Goal: Communication & Community: Answer question/provide support

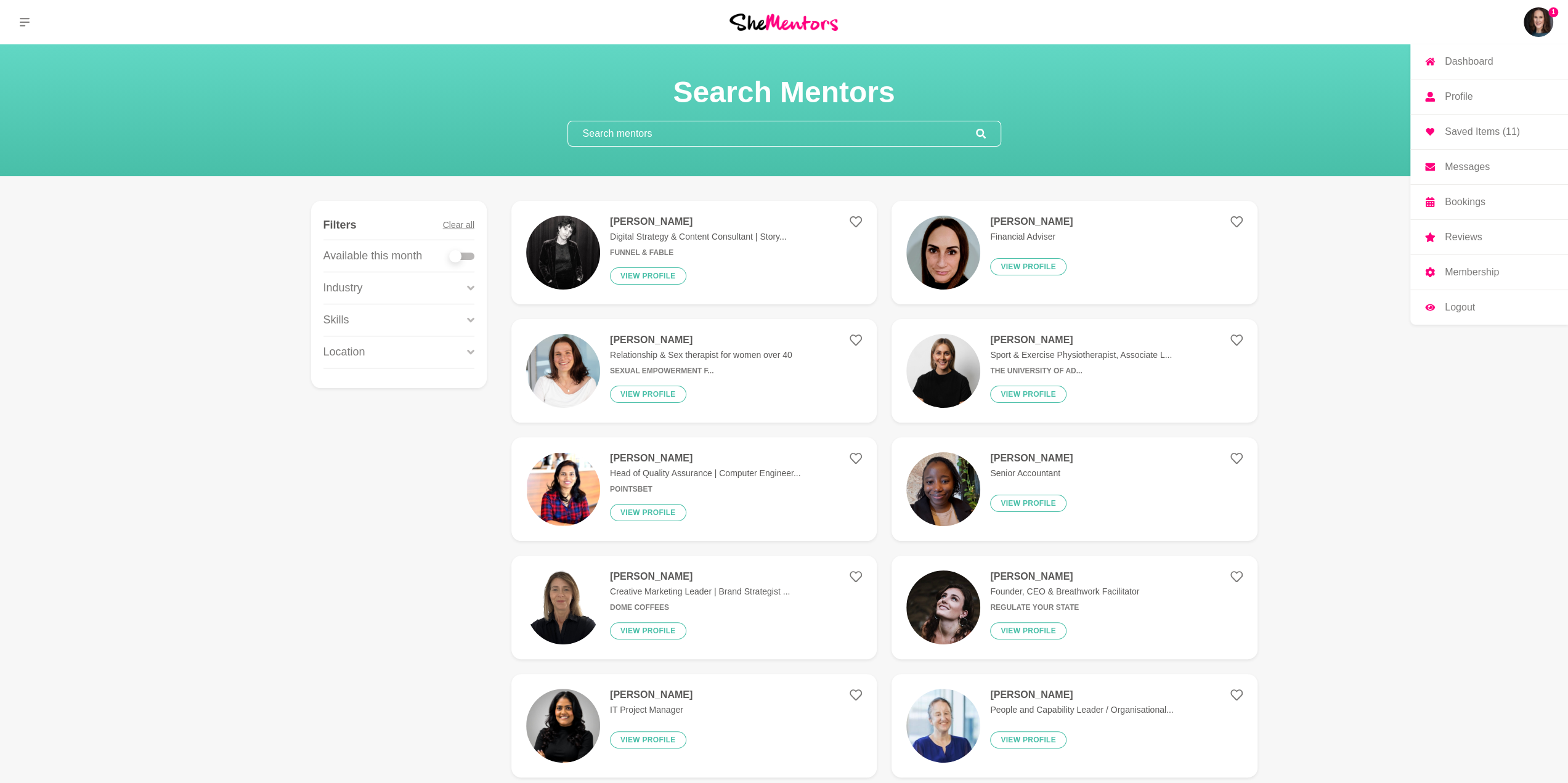
click at [1533, 23] on img at bounding box center [1538, 22] width 30 height 30
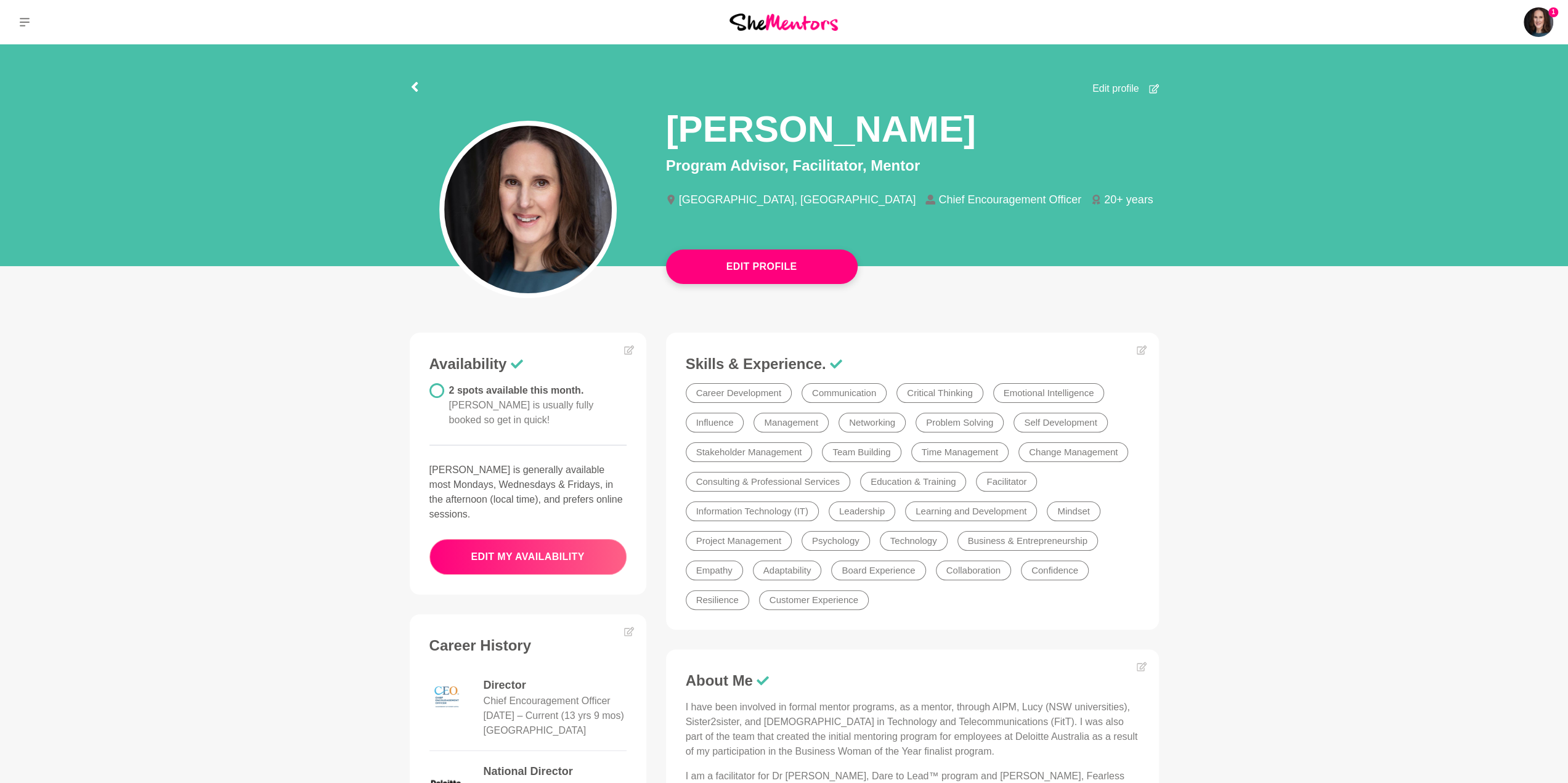
click at [531, 539] on button "edit my availability" at bounding box center [528, 557] width 197 height 36
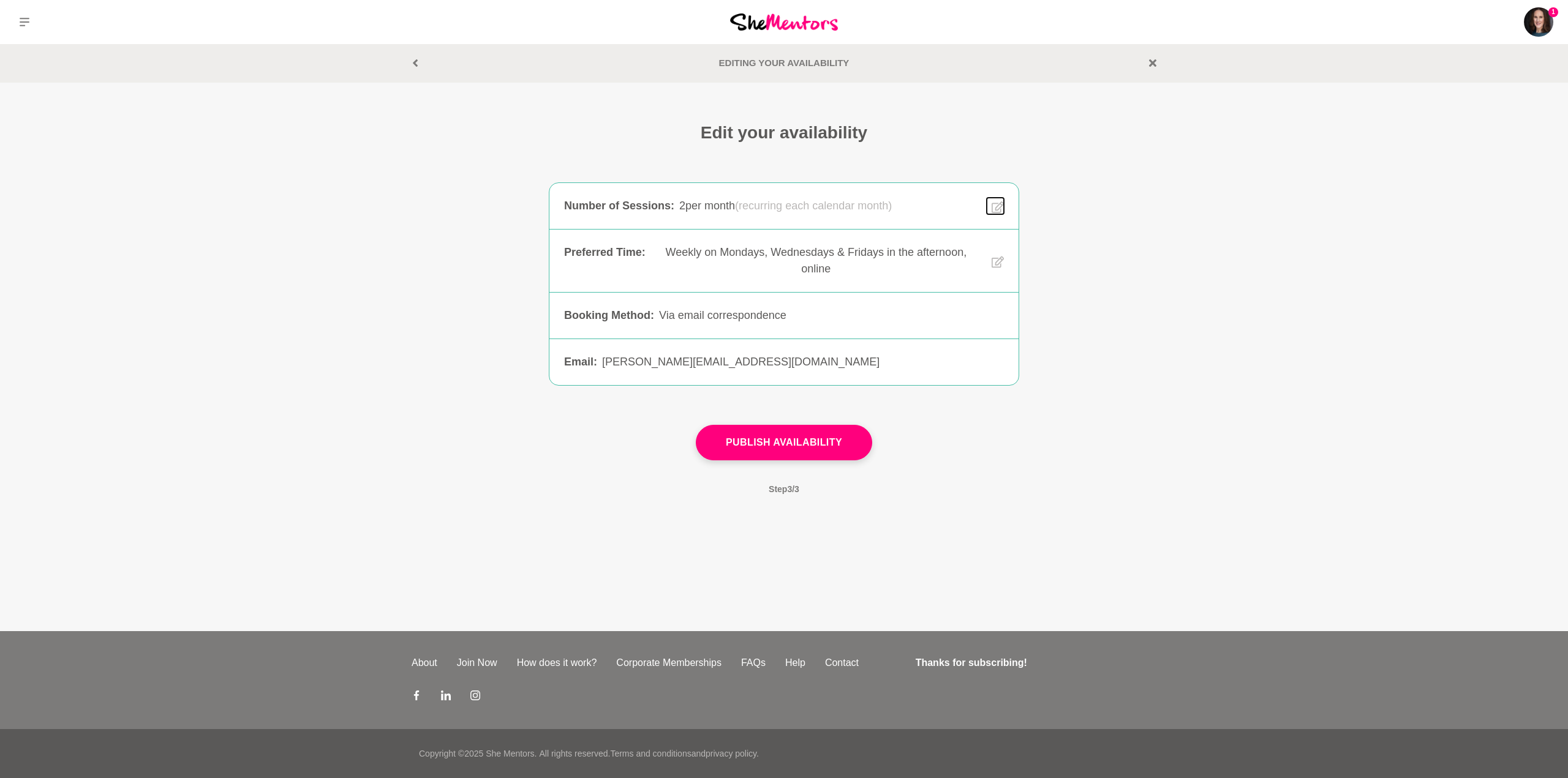
click at [995, 206] on icon at bounding box center [998, 207] width 13 height 14
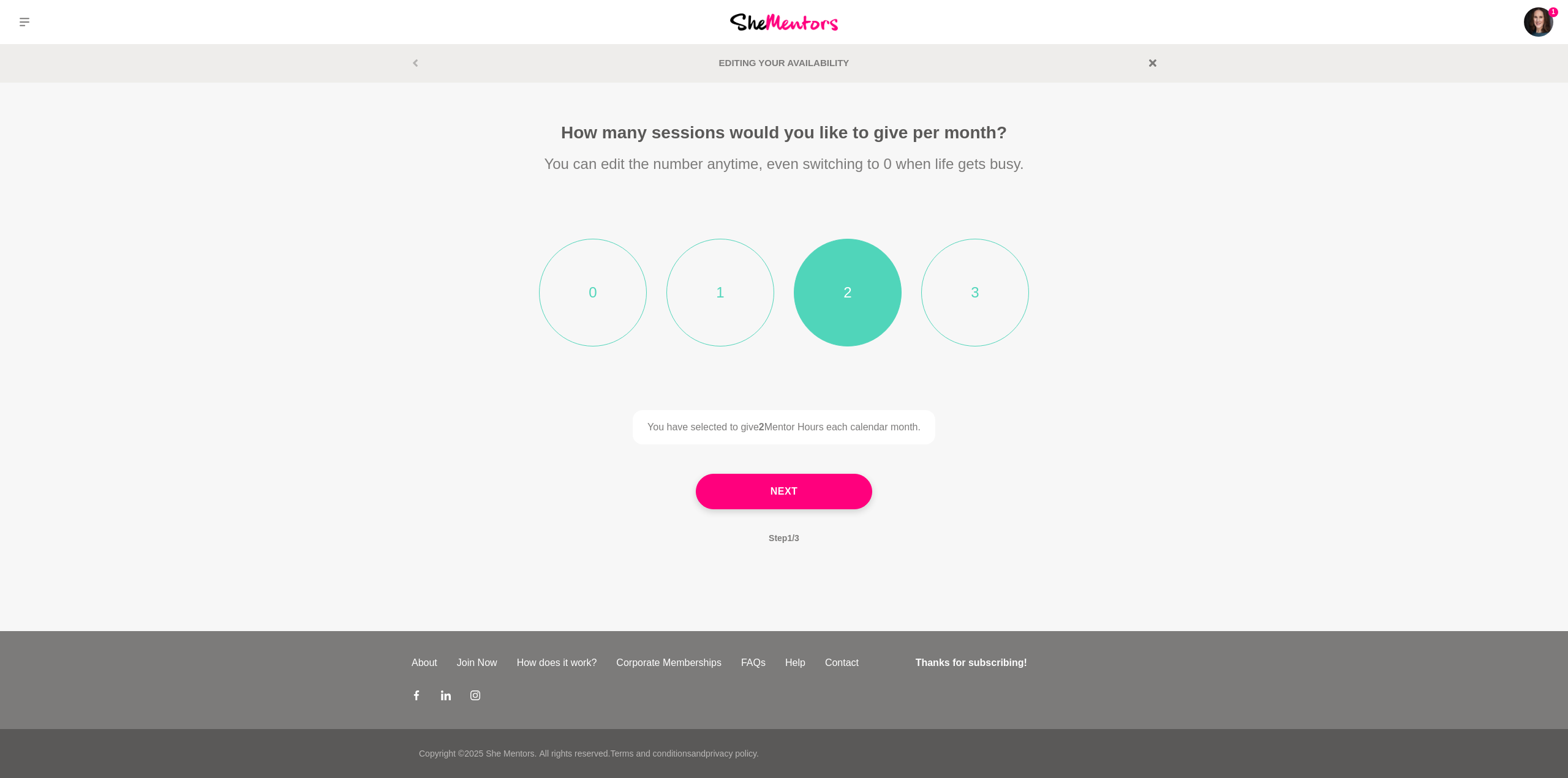
click at [721, 300] on li "1" at bounding box center [720, 293] width 108 height 108
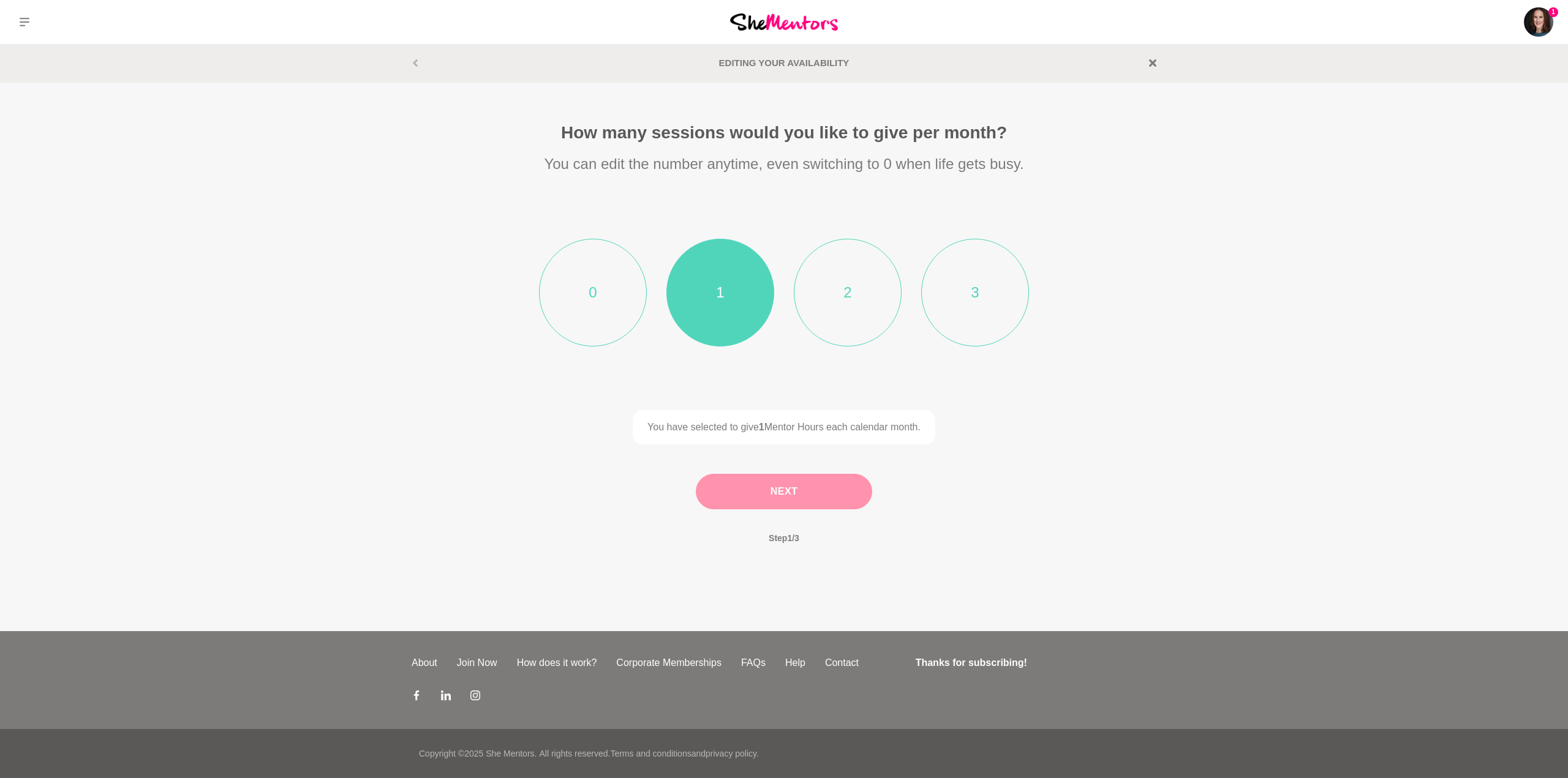
click at [787, 493] on button "Next" at bounding box center [784, 492] width 176 height 36
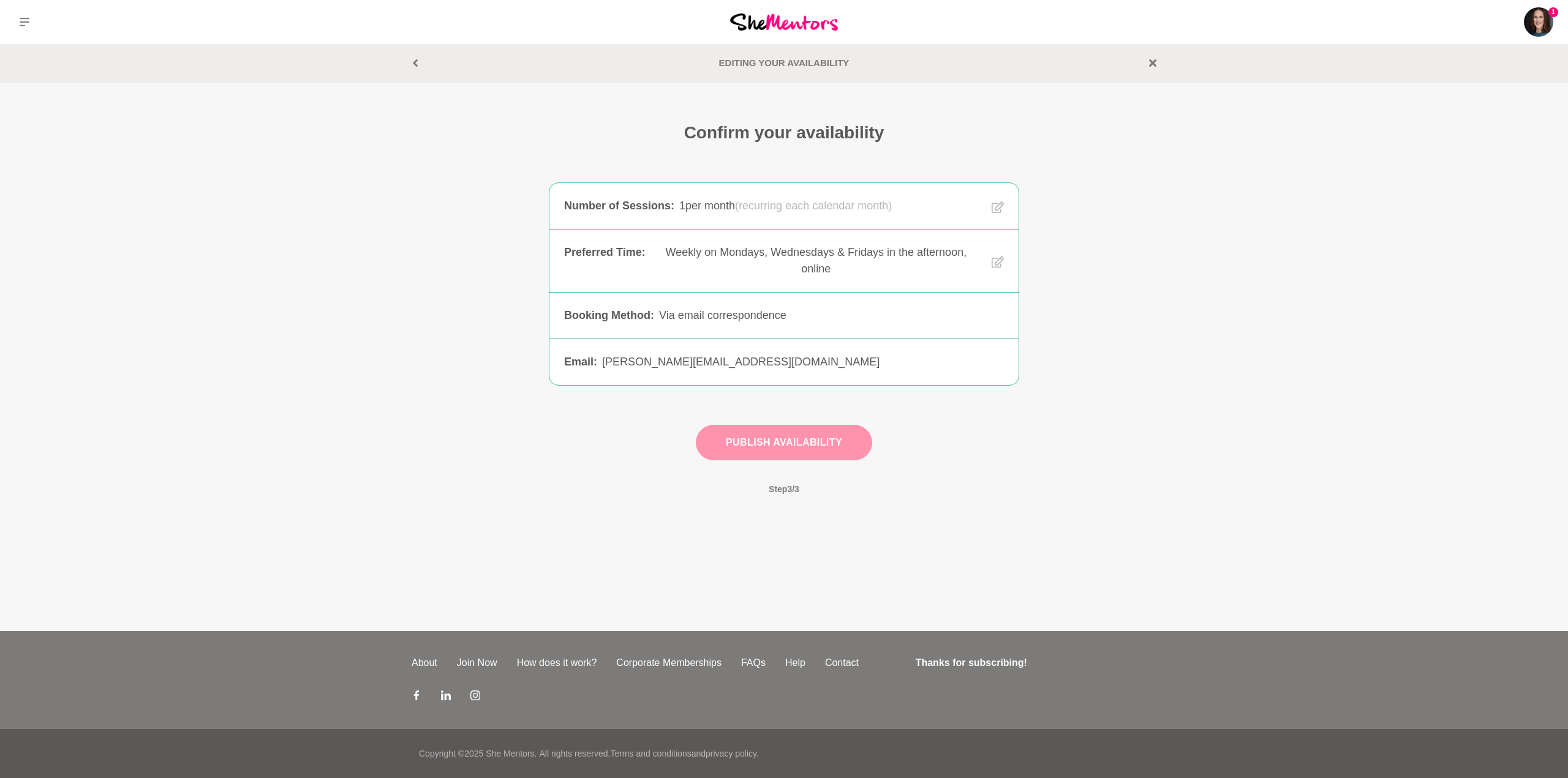
click at [824, 445] on button "Publish Availability" at bounding box center [784, 443] width 176 height 36
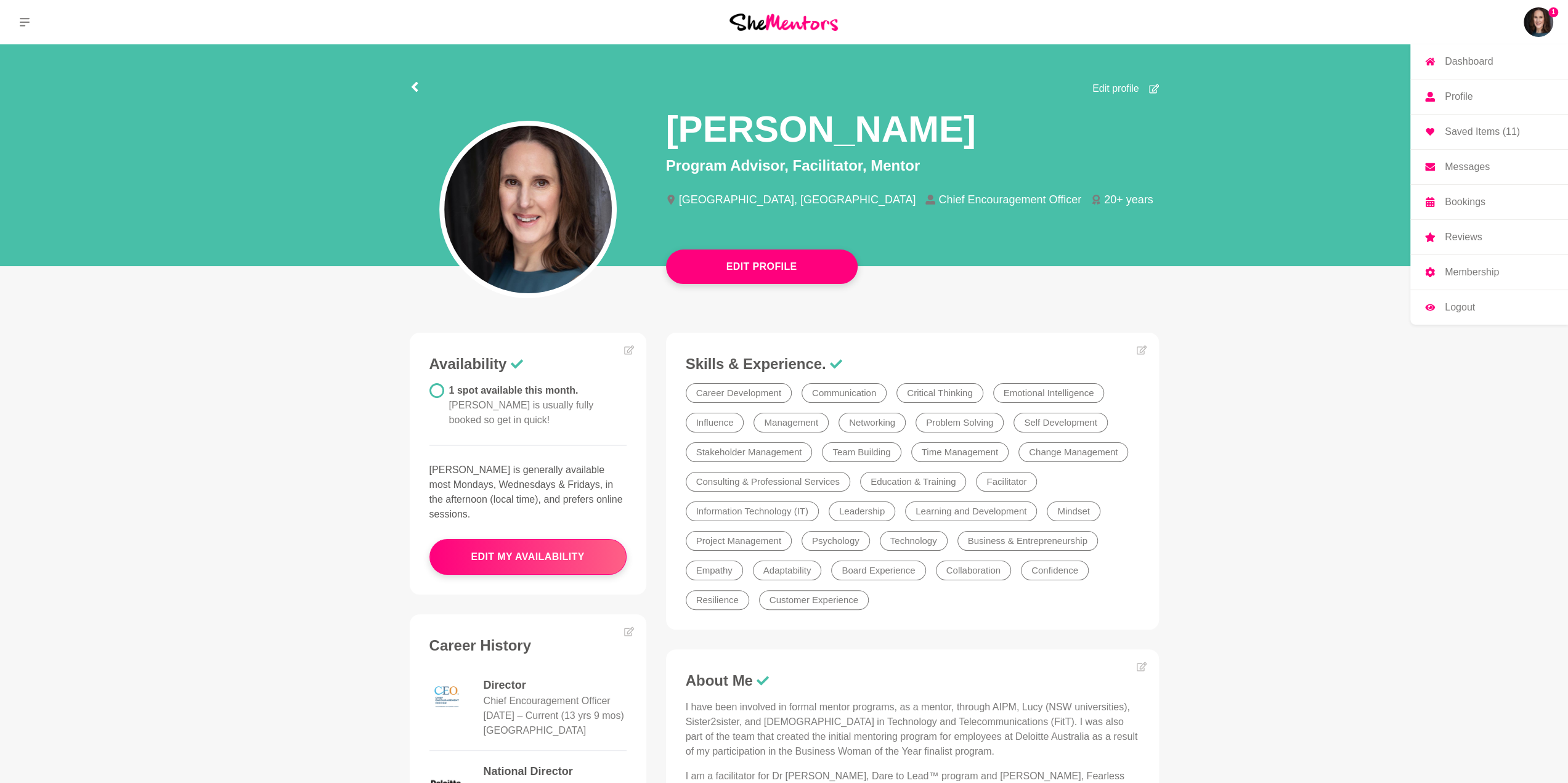
click at [1528, 26] on img at bounding box center [1538, 22] width 30 height 30
click at [1473, 166] on p "Messages" at bounding box center [1468, 166] width 45 height 10
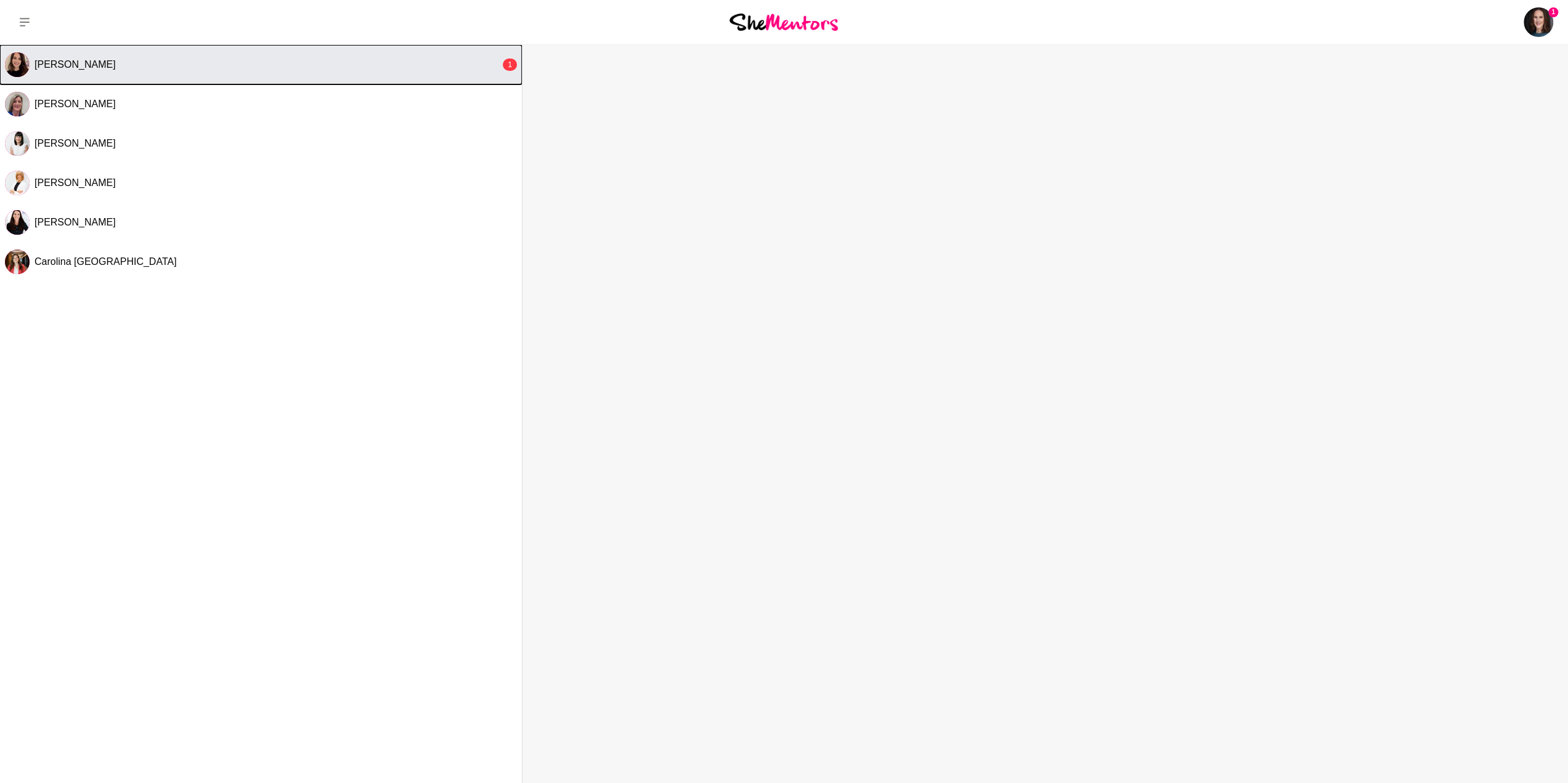
click at [433, 61] on div "[PERSON_NAME]" at bounding box center [267, 65] width 466 height 13
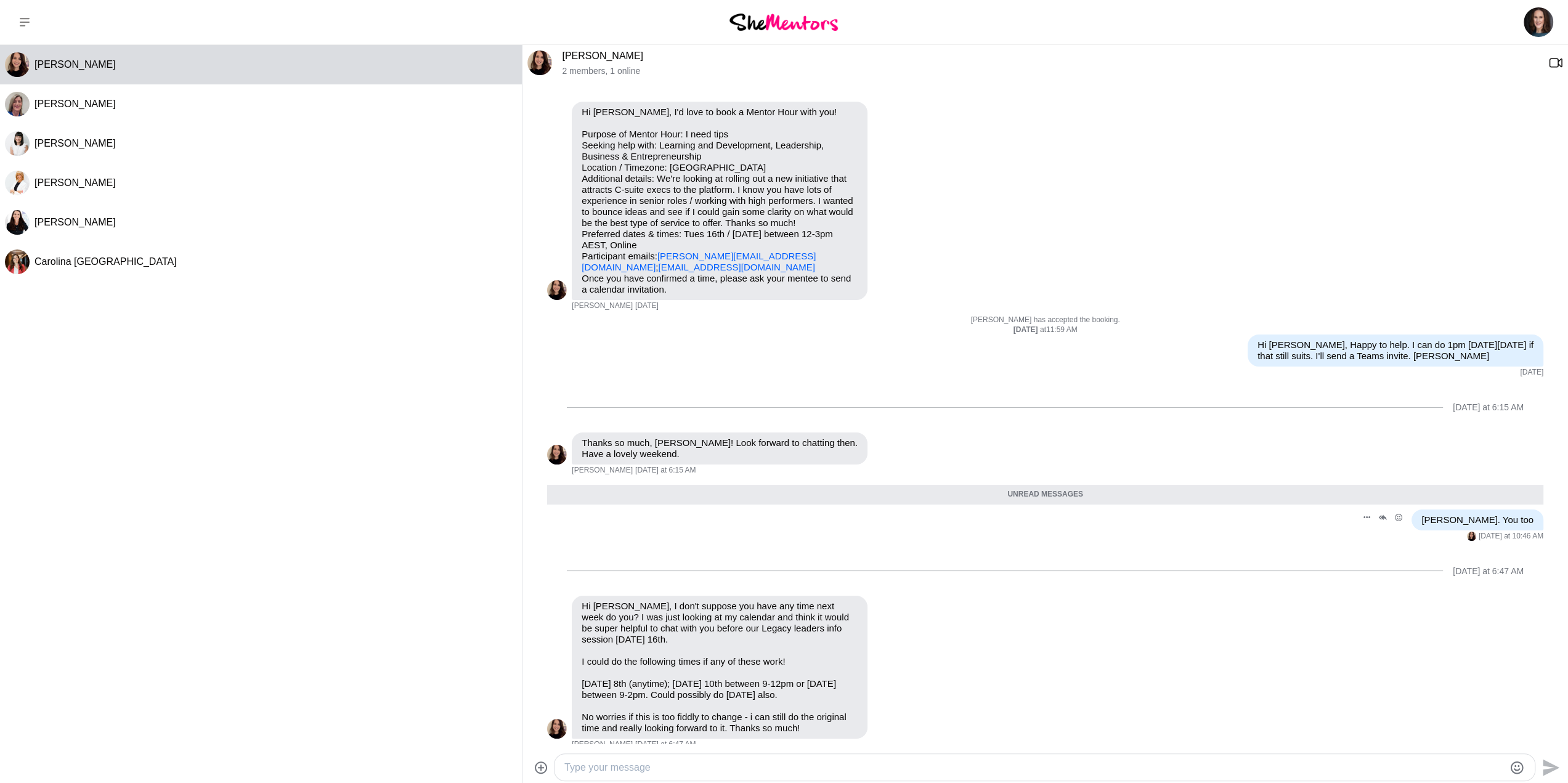
scroll to position [29, 0]
click at [731, 758] on div at bounding box center [1045, 767] width 981 height 26
click at [721, 772] on textarea "Type your message" at bounding box center [1034, 768] width 939 height 14
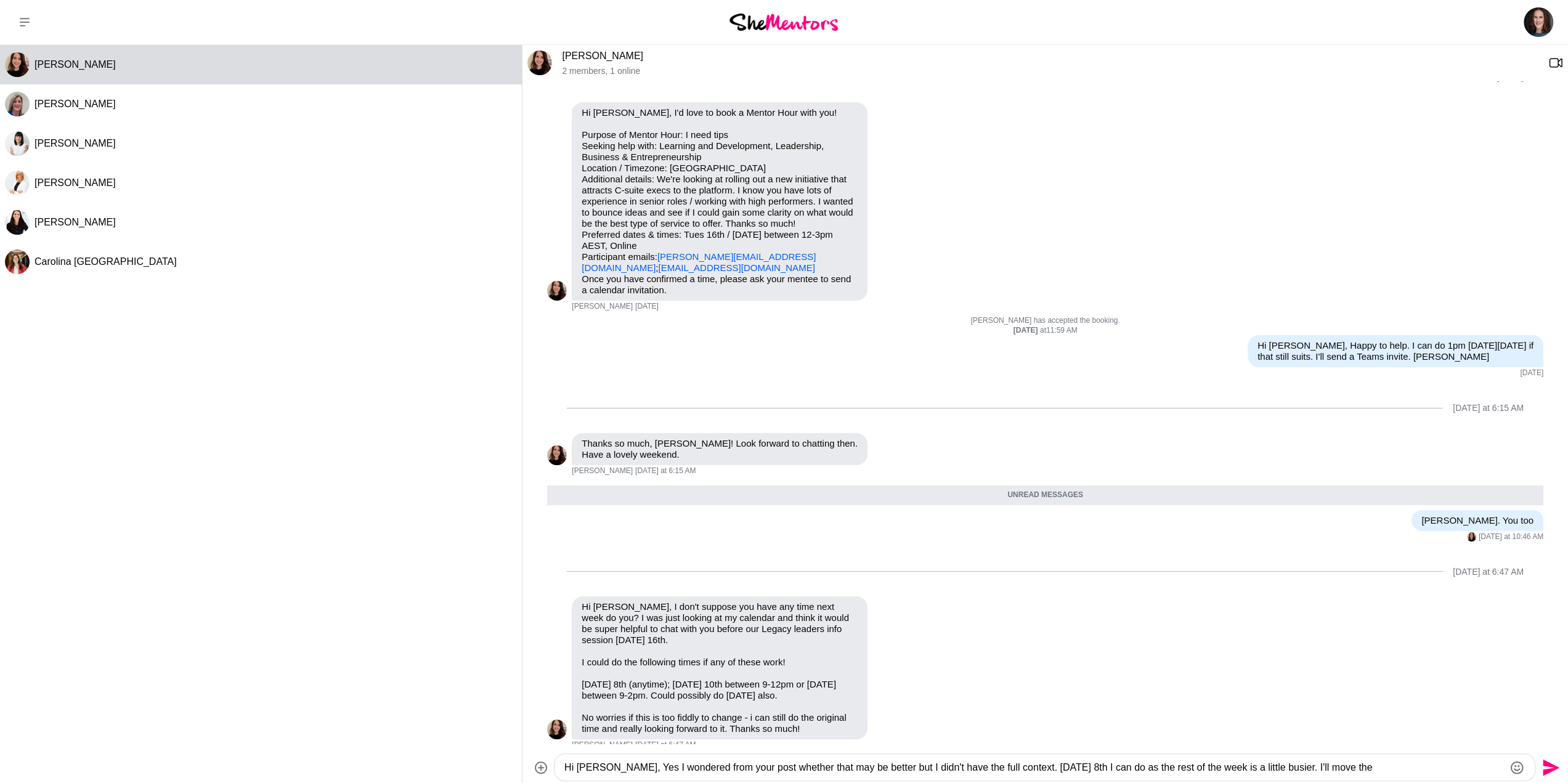
drag, startPoint x: 1266, startPoint y: 769, endPoint x: 1277, endPoint y: 777, distance: 13.6
click at [1266, 769] on textarea "Hi [PERSON_NAME], Yes I wondered from your post whether that may be better but …" at bounding box center [1034, 768] width 939 height 14
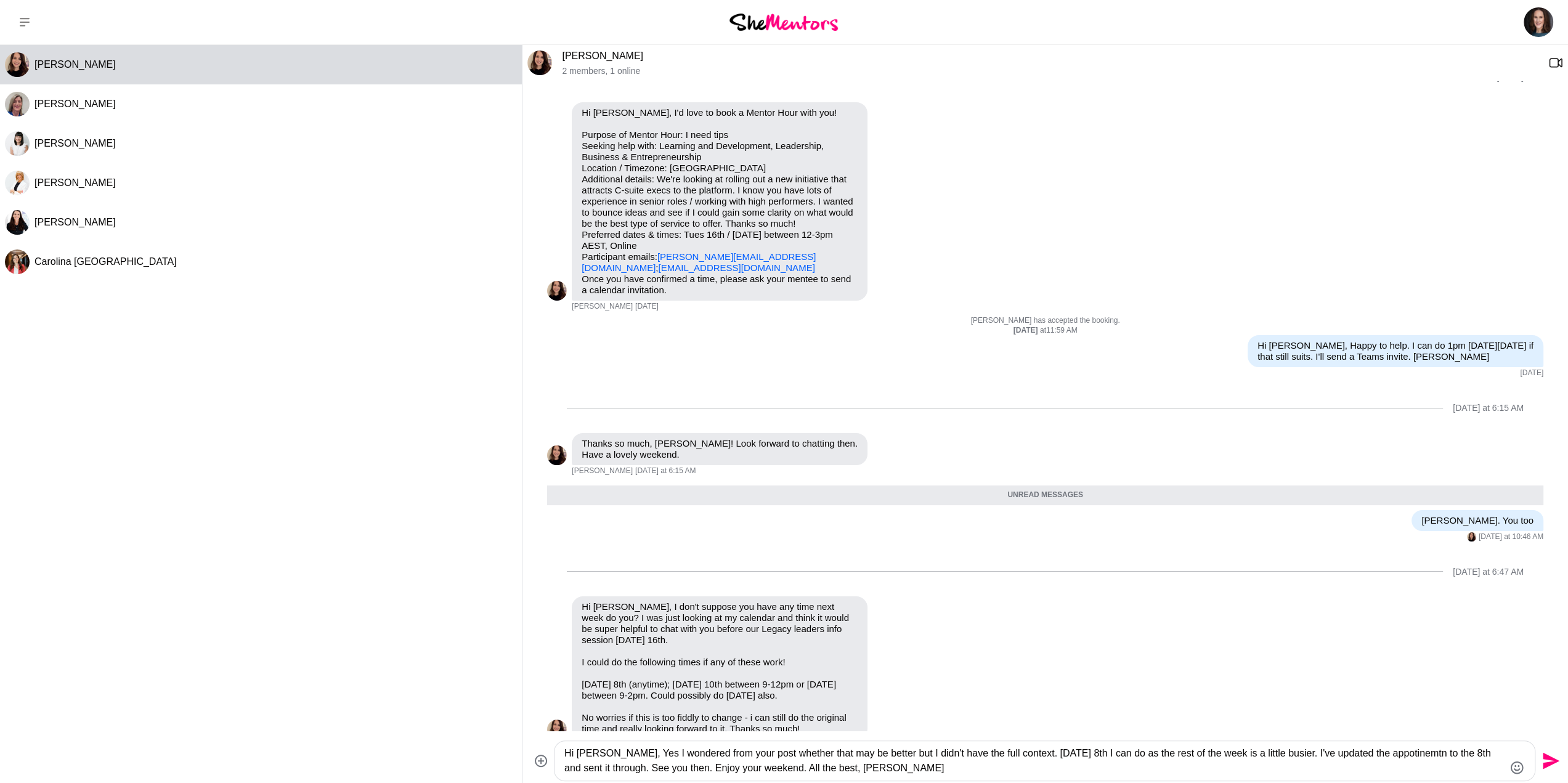
type textarea "Hi [PERSON_NAME], Yes I wondered from your post whether that may be better but …"
click at [1545, 762] on icon "Send" at bounding box center [1550, 761] width 20 height 20
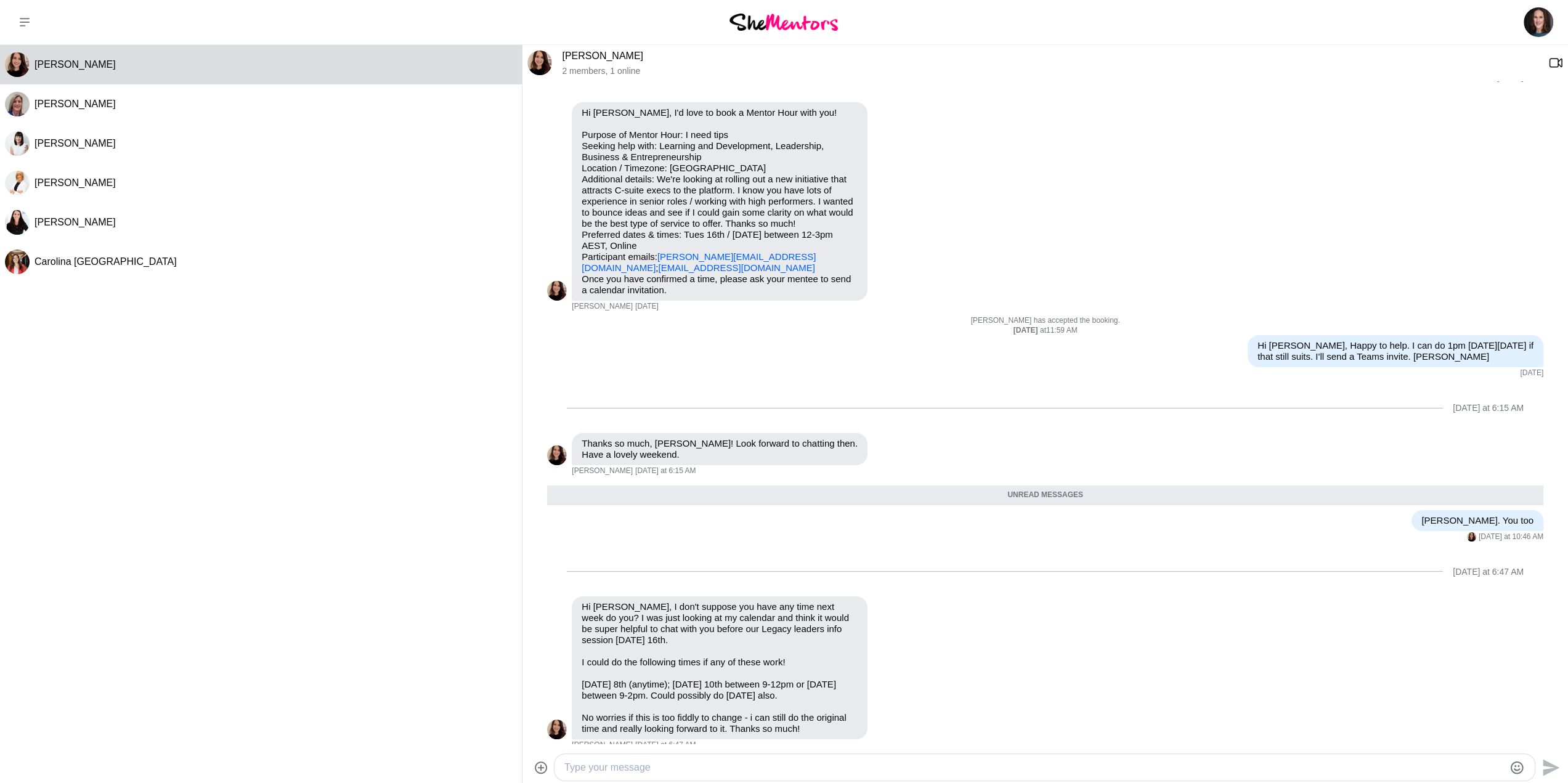
scroll to position [110, 0]
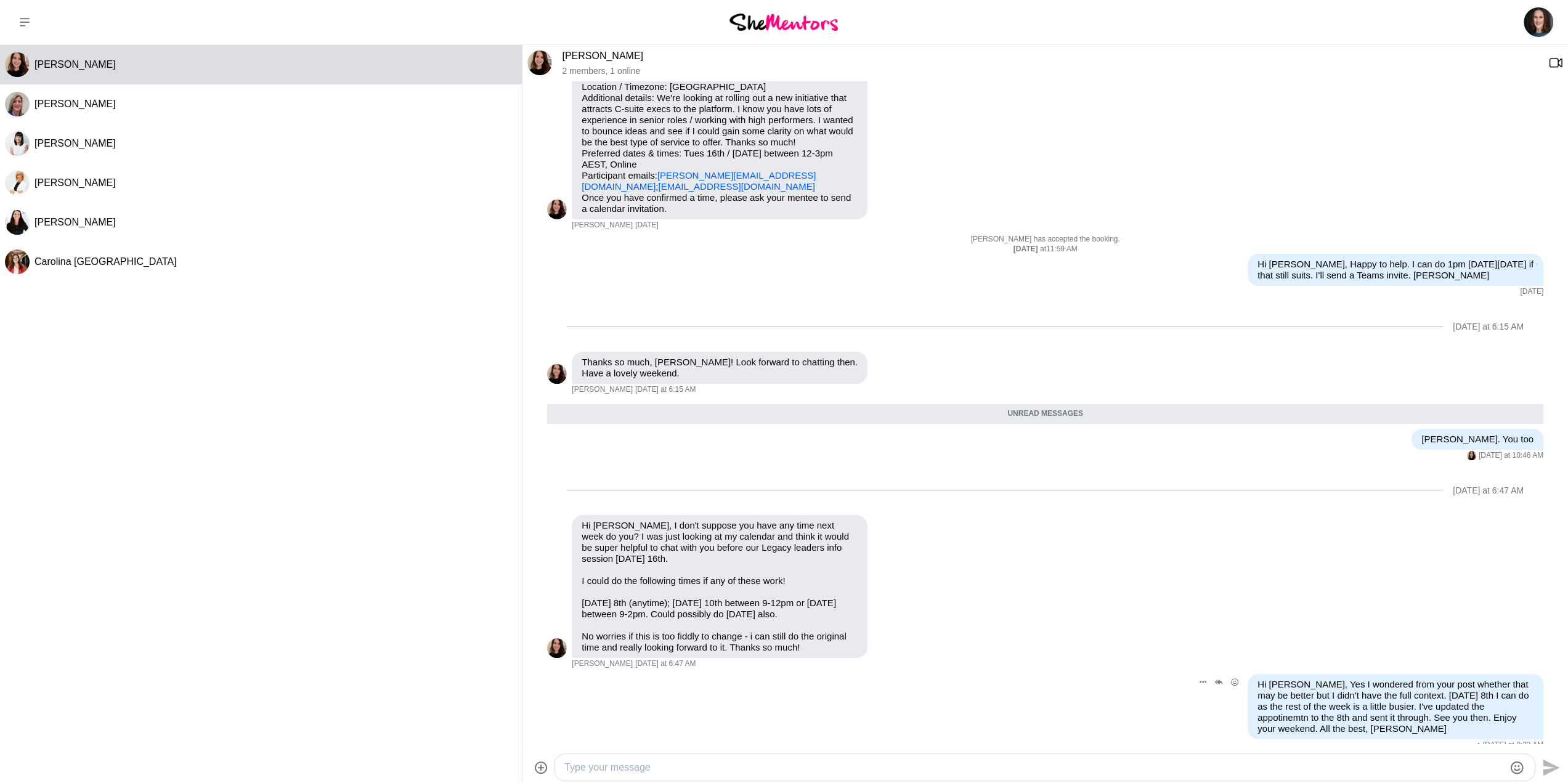
click at [1434, 699] on p "Hi [PERSON_NAME], Yes I wondered from your post whether that may be better but …" at bounding box center [1396, 706] width 276 height 55
click at [1199, 681] on icon "Open Message Actions Menu" at bounding box center [1203, 682] width 7 height 2
click at [1155, 630] on button "Edit Message" at bounding box center [1162, 637] width 98 height 24
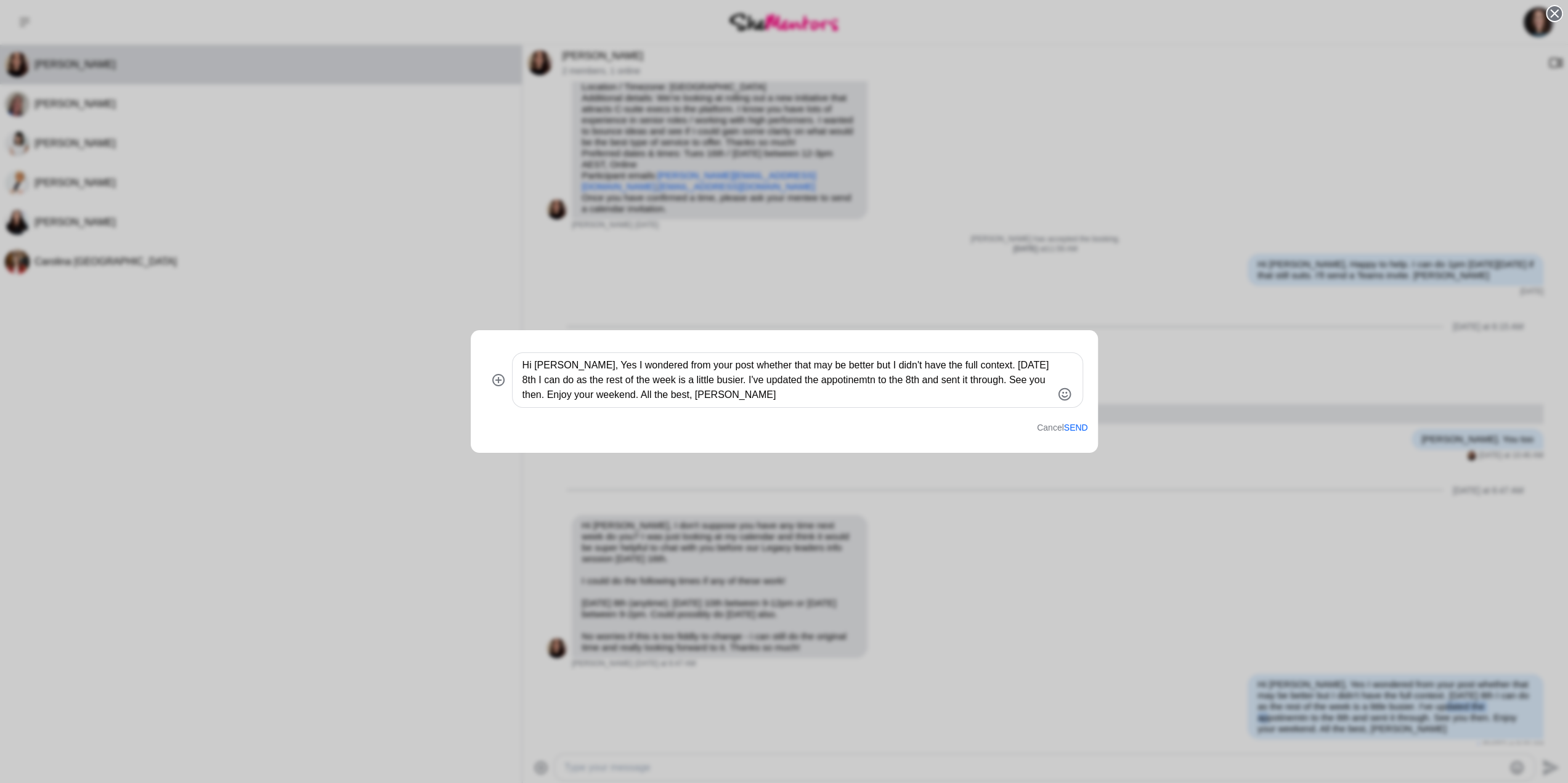
click at [812, 389] on textarea "Hi [PERSON_NAME], Yes I wondered from your post whether that may be better but …" at bounding box center [788, 379] width 529 height 44
click at [805, 387] on textarea "Hi [PERSON_NAME], Yes I wondered from your post whether that may be better but …" at bounding box center [788, 379] width 529 height 44
type textarea "Hi [PERSON_NAME], Yes, I wondered from your post whether that may be better, bu…"
click at [1069, 428] on button "Send" at bounding box center [1076, 428] width 24 height 11
